Goal: Task Accomplishment & Management: Manage account settings

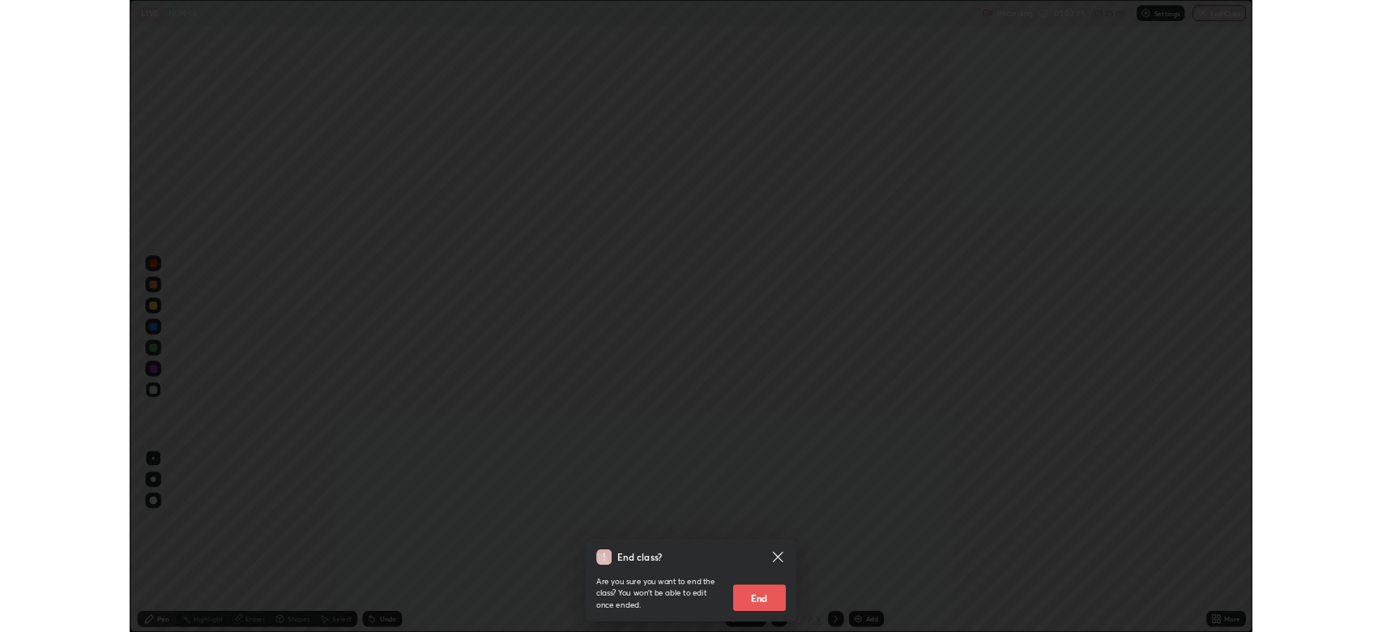
scroll to position [778, 1382]
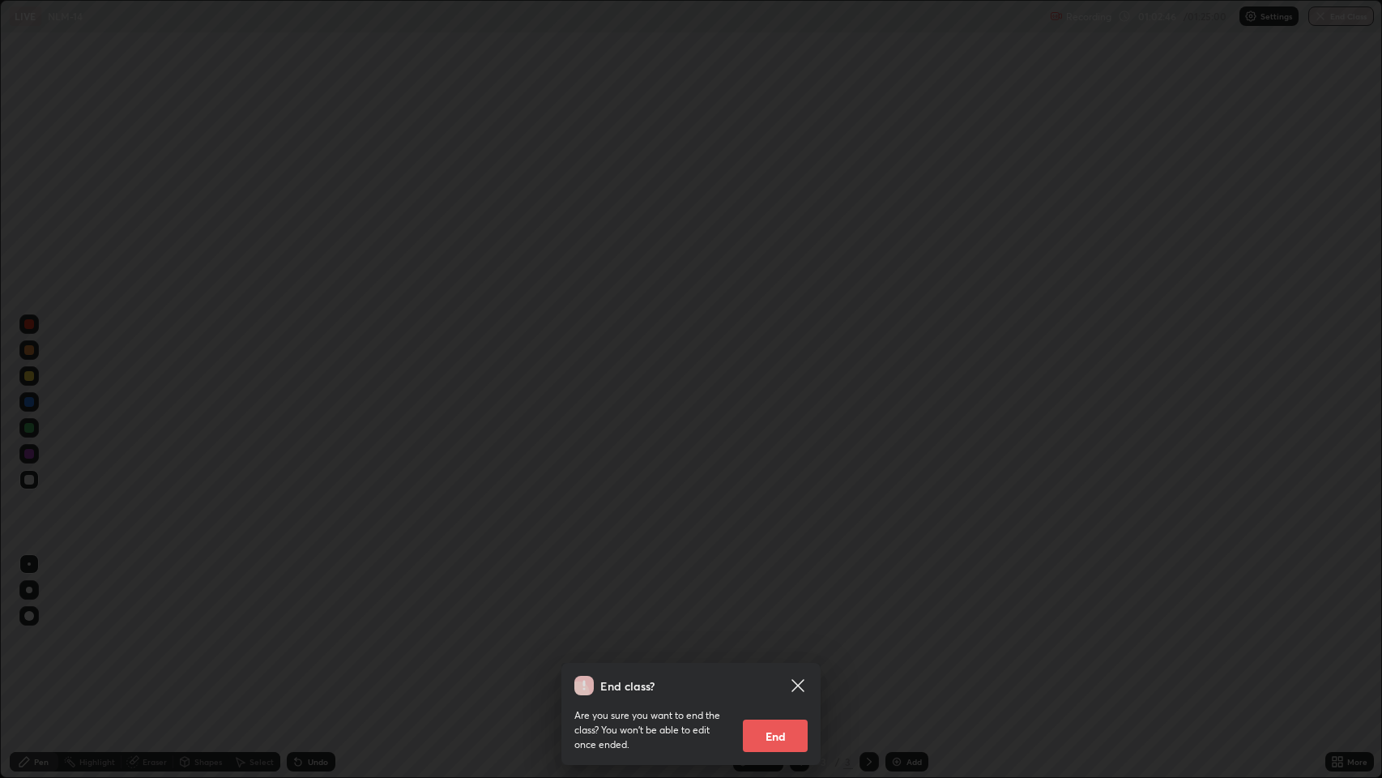
click at [776, 738] on button "End" at bounding box center [775, 735] width 65 height 32
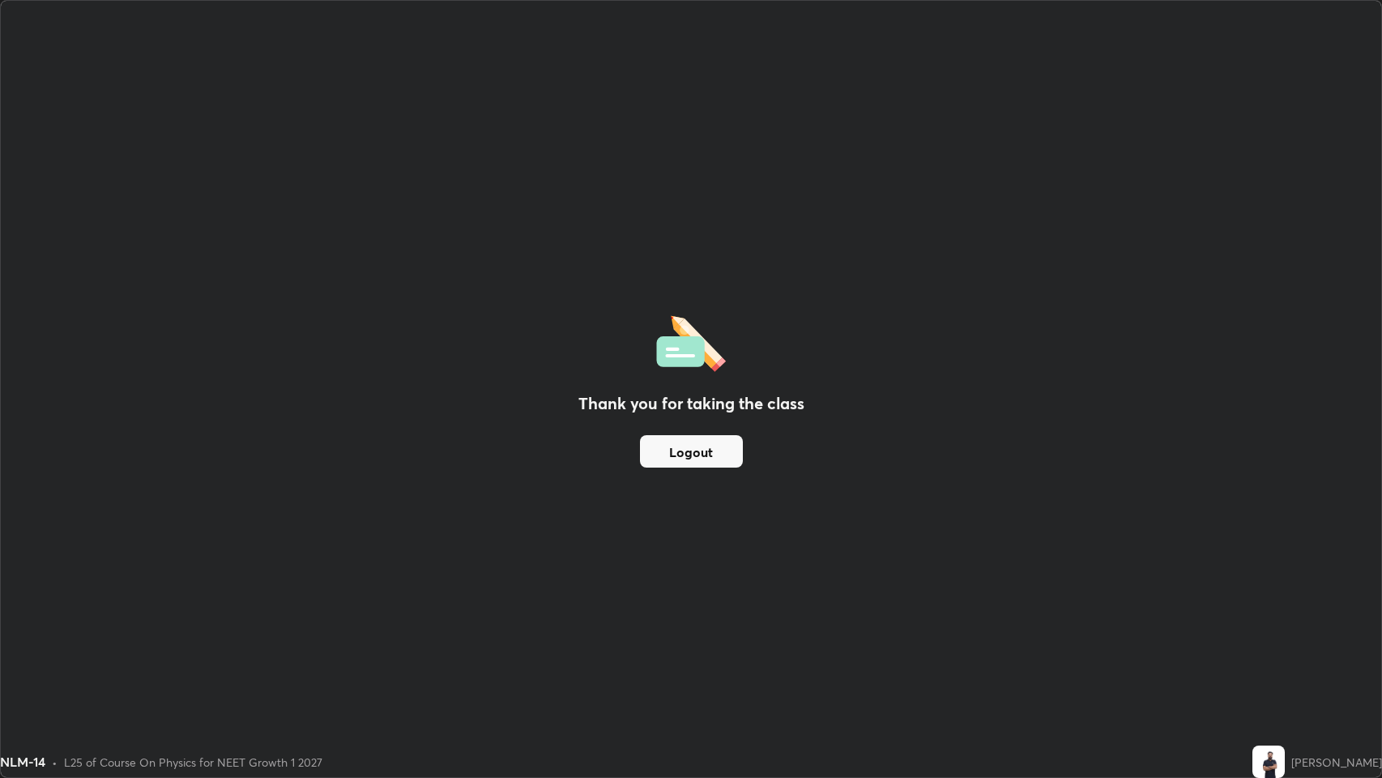
click at [709, 442] on button "Logout" at bounding box center [691, 451] width 103 height 32
click at [692, 450] on button "Logout" at bounding box center [691, 451] width 103 height 32
click at [667, 446] on button "Logout" at bounding box center [691, 451] width 103 height 32
click at [664, 454] on button "Logout" at bounding box center [691, 451] width 103 height 32
click at [658, 460] on button "Logout" at bounding box center [691, 451] width 103 height 32
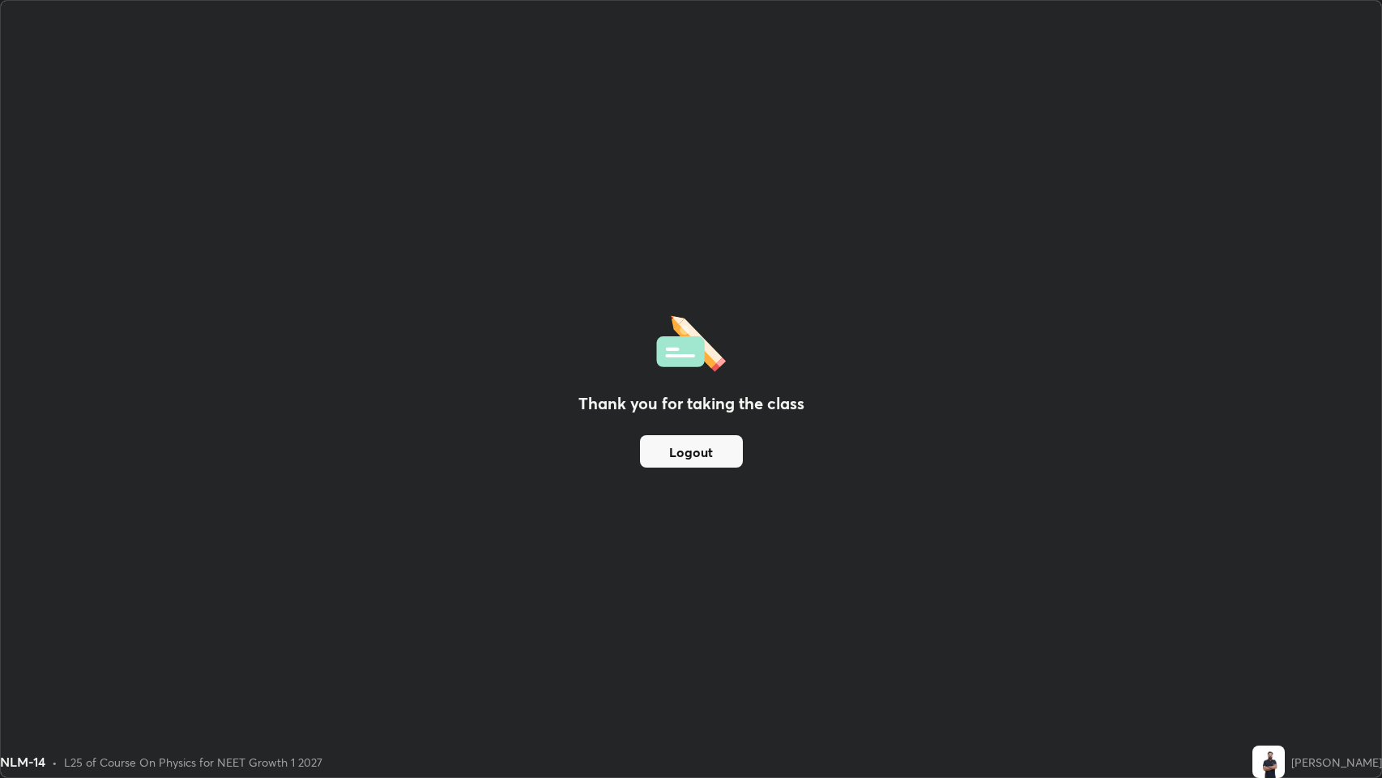
click at [655, 460] on button "Logout" at bounding box center [691, 451] width 103 height 32
click at [640, 461] on button "Logout" at bounding box center [691, 451] width 103 height 32
click at [1269, 768] on img at bounding box center [1268, 761] width 32 height 32
click at [697, 459] on button "Logout" at bounding box center [691, 451] width 103 height 32
click at [658, 445] on button "Logout" at bounding box center [691, 451] width 103 height 32
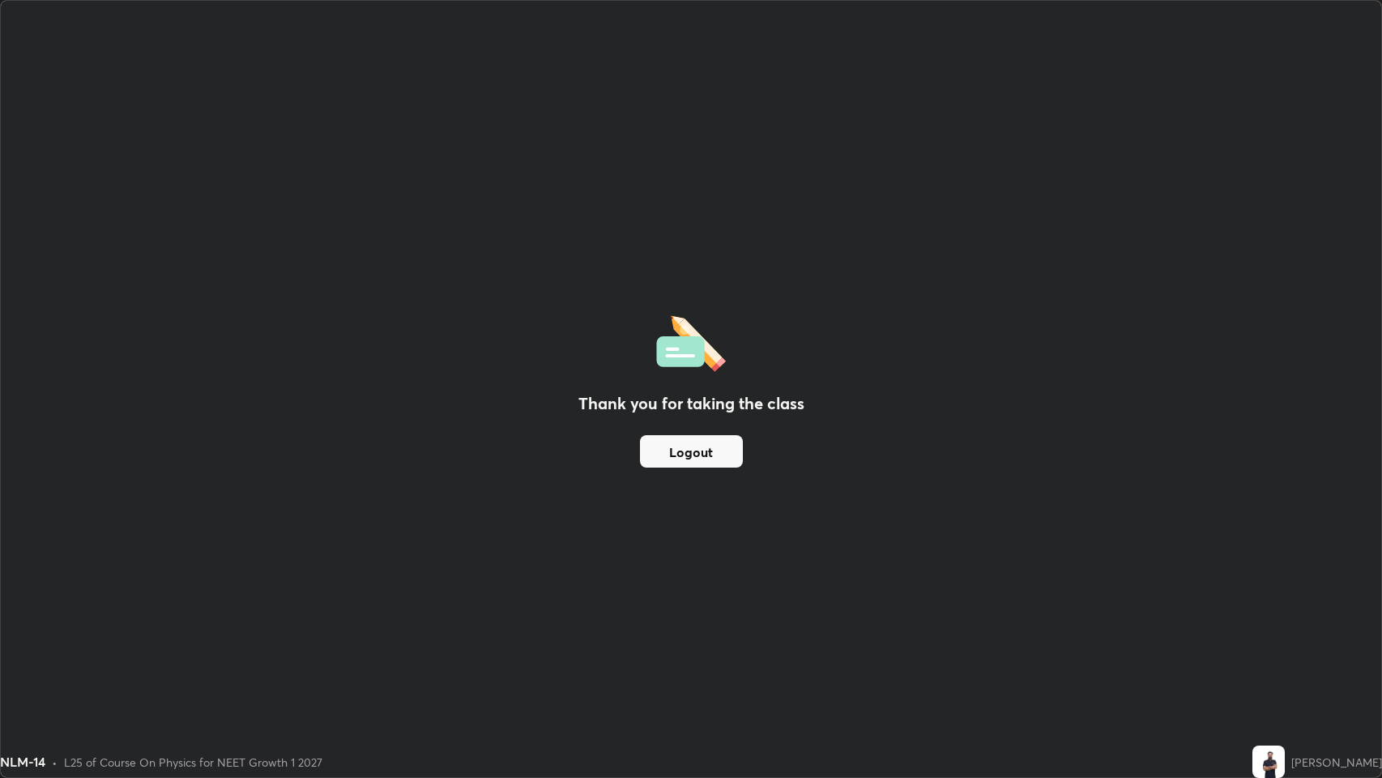
click at [705, 462] on button "Logout" at bounding box center [691, 451] width 103 height 32
click at [693, 459] on button "Logout" at bounding box center [691, 451] width 103 height 32
click at [707, 454] on button "Logout" at bounding box center [691, 451] width 103 height 32
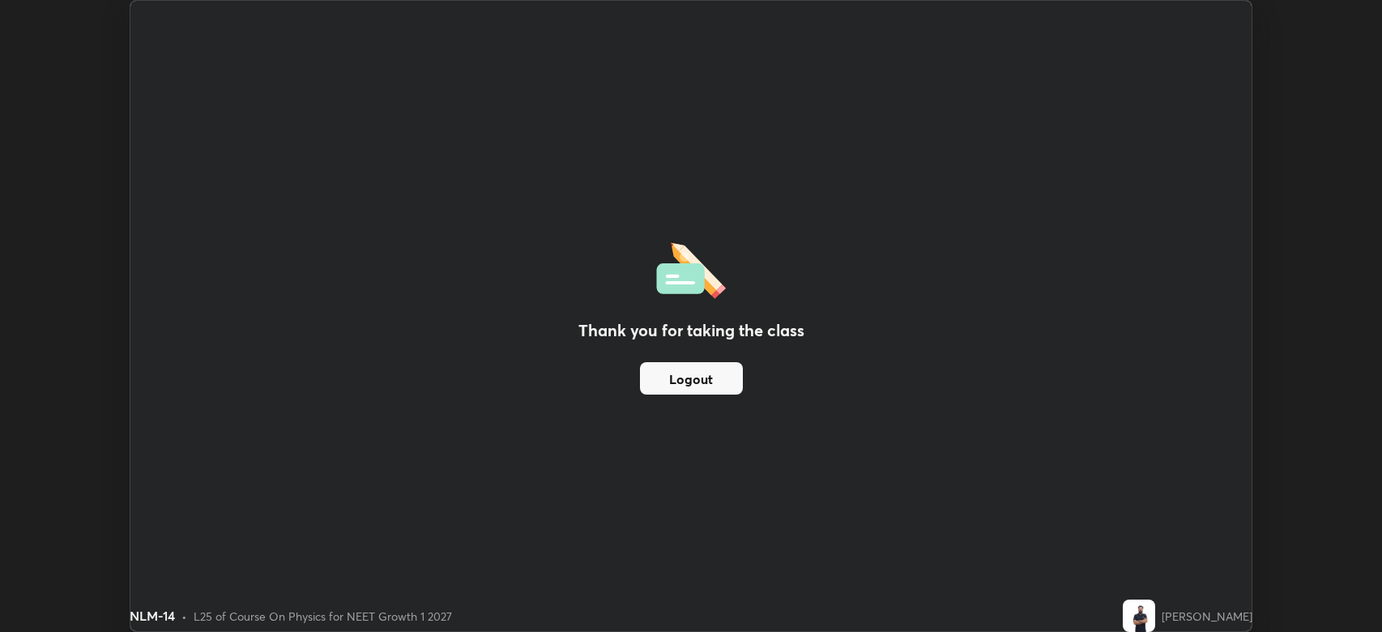
scroll to position [80361, 79610]
